Goal: Entertainment & Leisure: Consume media (video, audio)

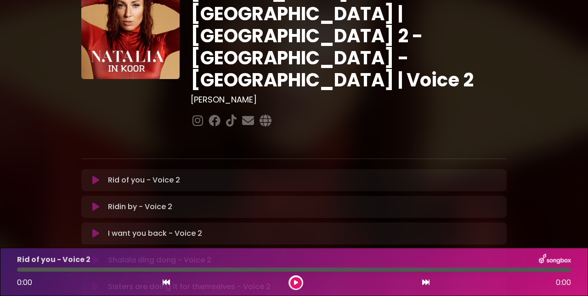
scroll to position [53, 0]
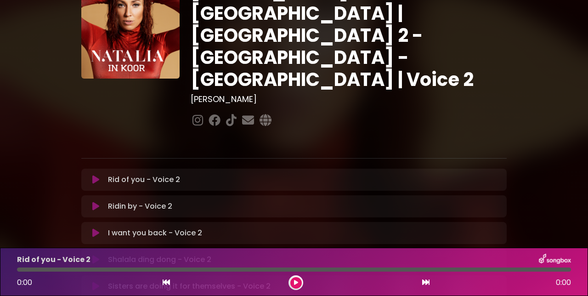
click at [100, 175] on button at bounding box center [95, 179] width 17 height 9
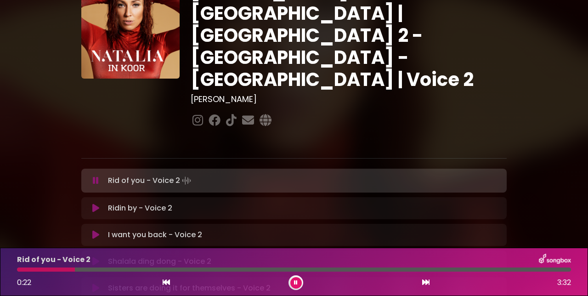
click at [43, 269] on div at bounding box center [46, 270] width 58 height 4
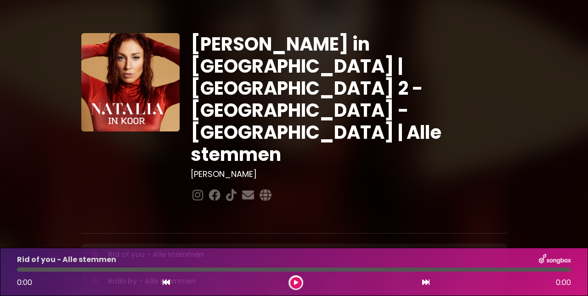
click at [193, 249] on p "Rid of you - Alle stemmen Loading Track..." at bounding box center [156, 254] width 96 height 11
click at [192, 249] on p "Rid of you - Alle stemmen Loading Track..." at bounding box center [156, 254] width 96 height 11
click at [103, 250] on button at bounding box center [95, 254] width 17 height 9
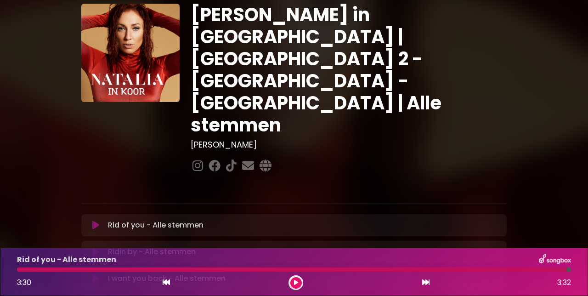
scroll to position [29, 0]
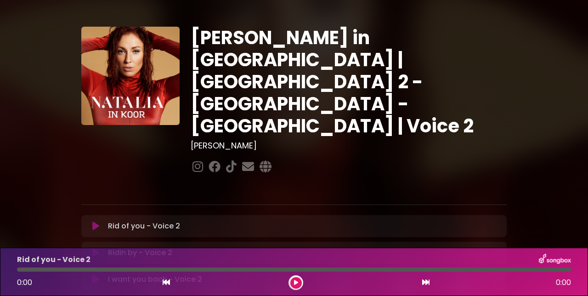
scroll to position [13, 0]
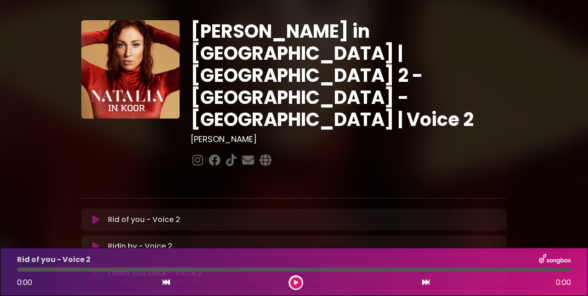
click at [160, 241] on p "Ridin by - Voice 2 Loading Track..." at bounding box center [140, 246] width 64 height 11
click at [103, 242] on button at bounding box center [95, 246] width 17 height 9
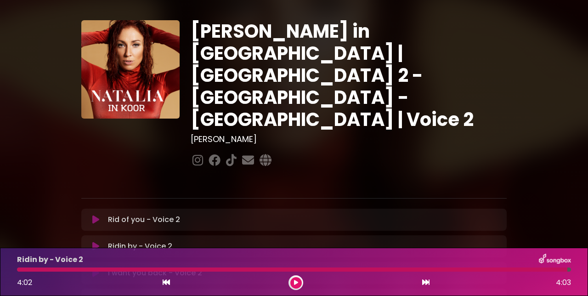
click at [19, 269] on div at bounding box center [292, 270] width 551 height 4
click at [176, 283] on div "4:02 4:03" at bounding box center [293, 282] width 565 height 15
click at [166, 286] on button at bounding box center [166, 283] width 8 height 12
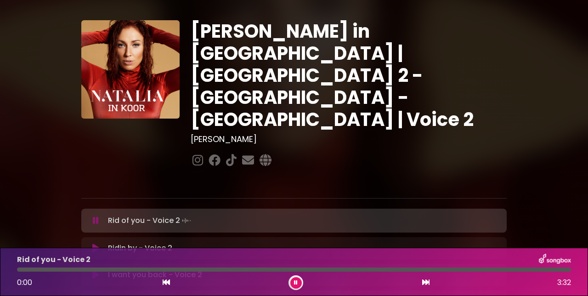
click at [429, 285] on icon at bounding box center [425, 282] width 7 height 7
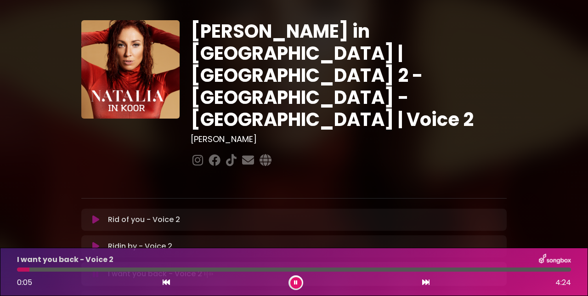
click at [90, 242] on button at bounding box center [95, 246] width 17 height 9
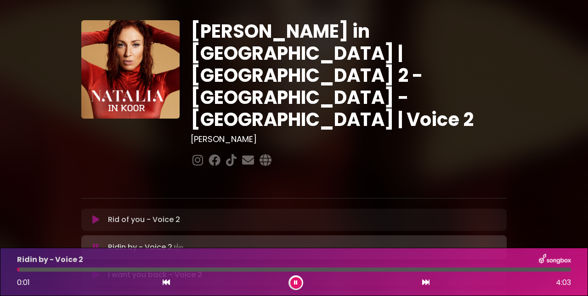
click at [300, 285] on button at bounding box center [296, 282] width 11 height 11
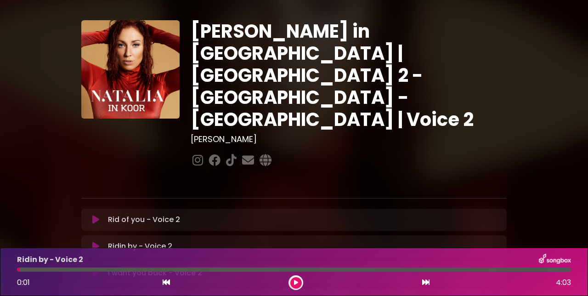
click at [100, 242] on button at bounding box center [95, 246] width 17 height 9
click at [131, 241] on p "Ridin by - Voice 2 Loading Track..." at bounding box center [140, 246] width 64 height 11
click at [307, 282] on div "0:27 4:24" at bounding box center [293, 282] width 565 height 15
click at [301, 283] on button at bounding box center [296, 282] width 11 height 11
click at [175, 284] on div "0:28 4:24" at bounding box center [293, 282] width 565 height 15
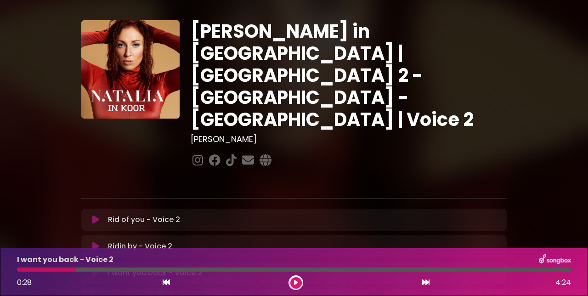
click at [168, 285] on icon at bounding box center [166, 282] width 7 height 7
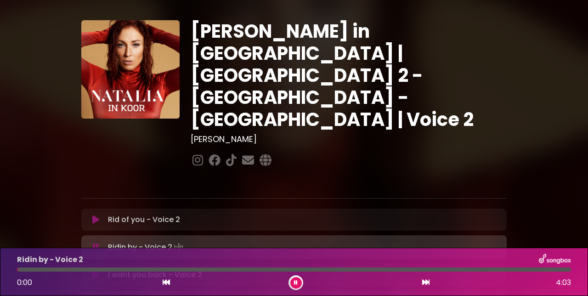
click at [299, 285] on button at bounding box center [296, 282] width 11 height 11
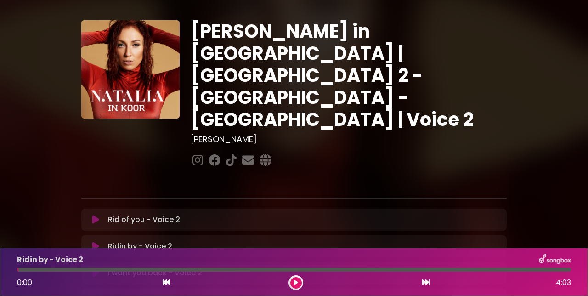
click at [301, 282] on button at bounding box center [296, 282] width 11 height 11
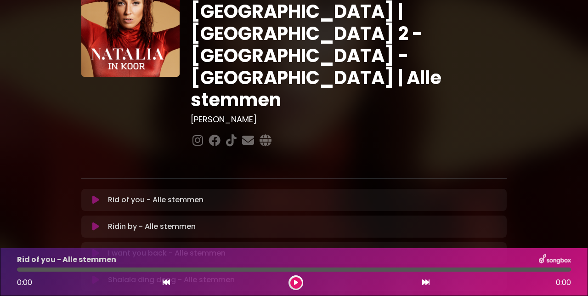
scroll to position [59, 0]
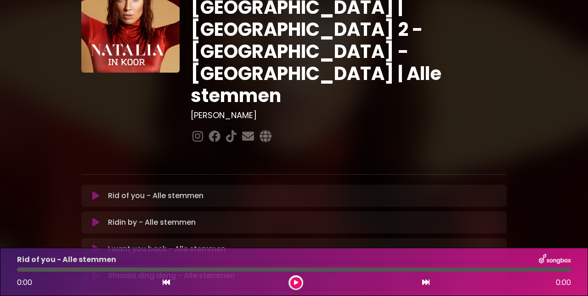
click at [97, 218] on icon at bounding box center [95, 222] width 7 height 9
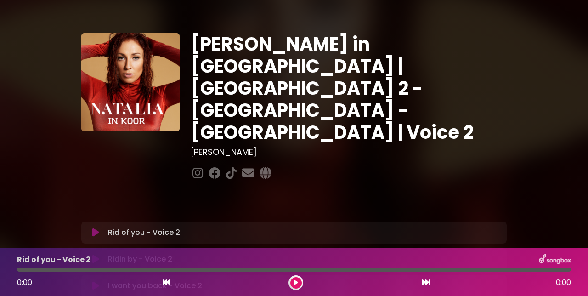
click at [99, 255] on button at bounding box center [95, 259] width 17 height 9
click at [235, 269] on div at bounding box center [294, 270] width 554 height 4
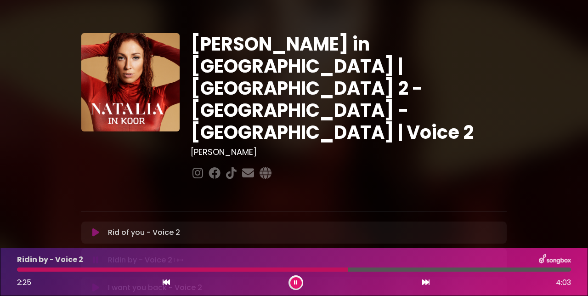
click at [315, 269] on div at bounding box center [182, 270] width 331 height 4
click at [283, 270] on div at bounding box center [178, 270] width 323 height 4
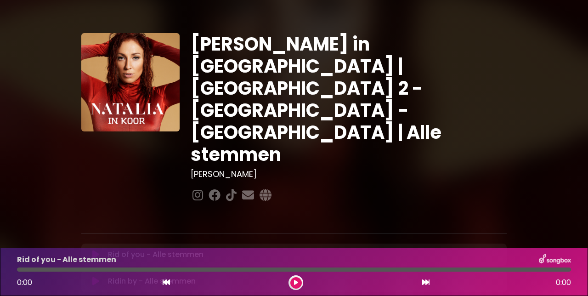
click at [302, 281] on button at bounding box center [296, 282] width 11 height 11
click at [429, 284] on icon at bounding box center [425, 282] width 7 height 7
click at [428, 282] on icon at bounding box center [425, 282] width 7 height 7
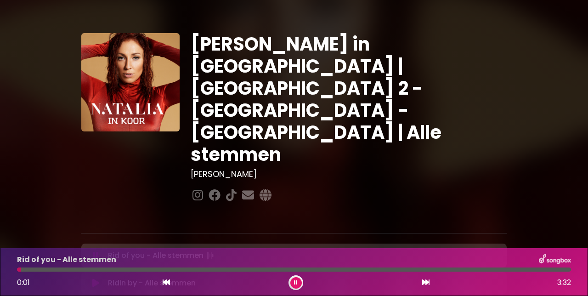
click at [429, 285] on icon at bounding box center [425, 282] width 7 height 7
